Goal: Transaction & Acquisition: Obtain resource

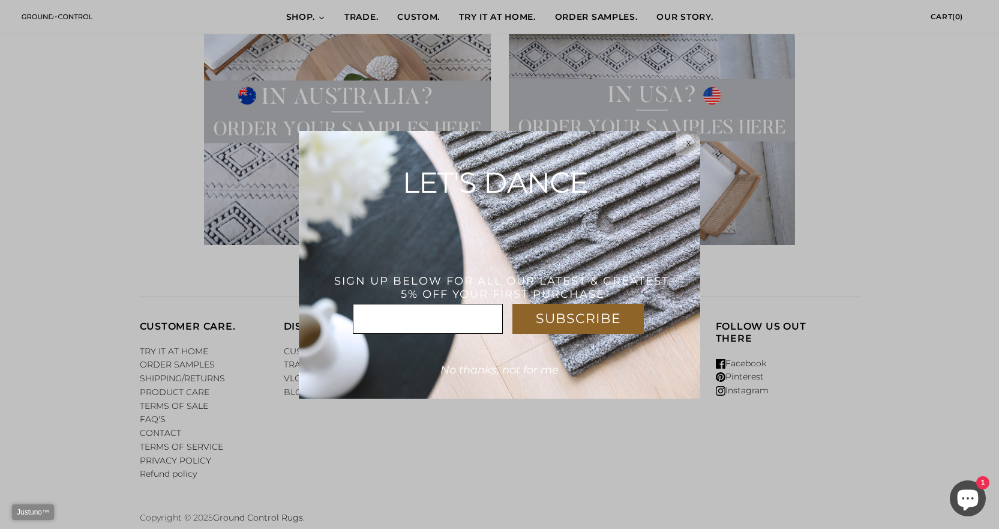
click at [690, 143] on span "x" at bounding box center [689, 143] width 4 height 10
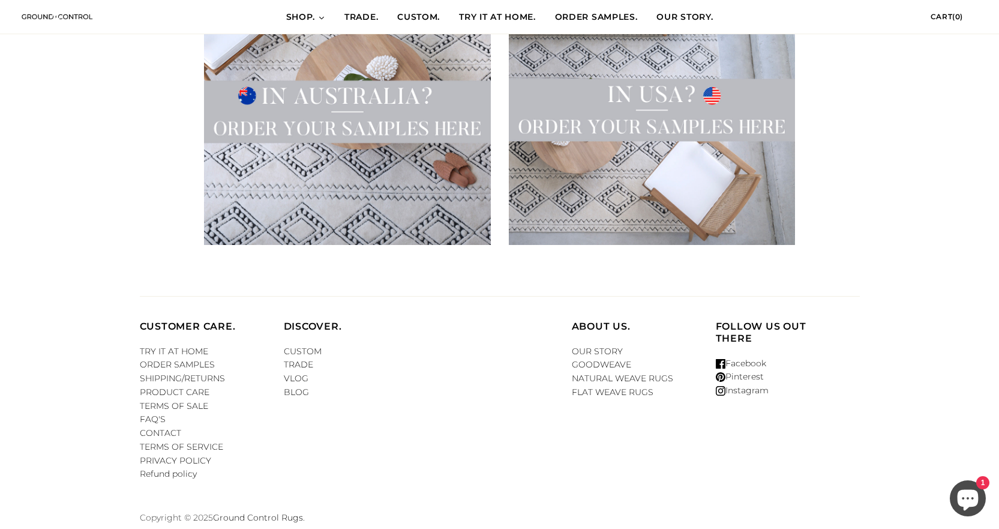
click at [664, 121] on img at bounding box center [652, 101] width 286 height 286
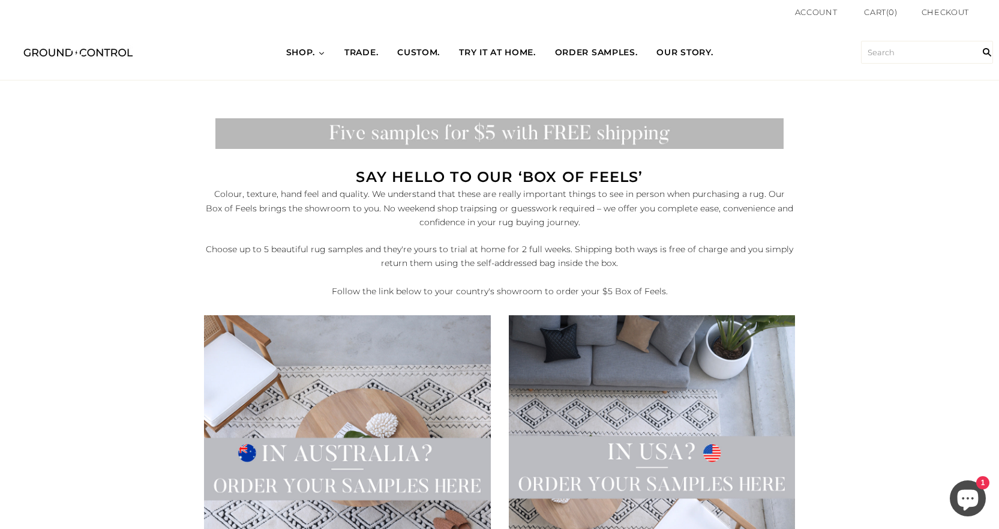
click at [590, 50] on span "ORDER SAMPLES." at bounding box center [596, 53] width 83 height 12
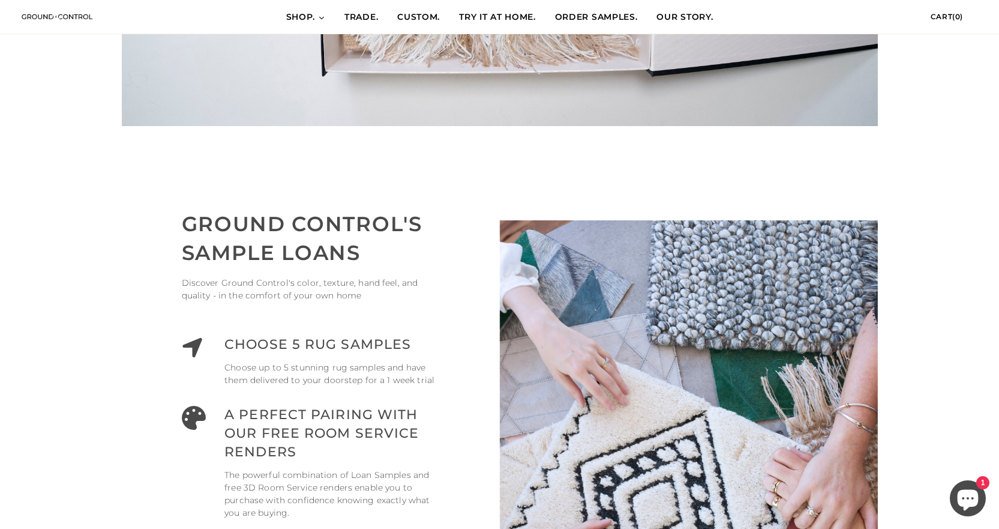
scroll to position [420, 0]
